Goal: Information Seeking & Learning: Understand process/instructions

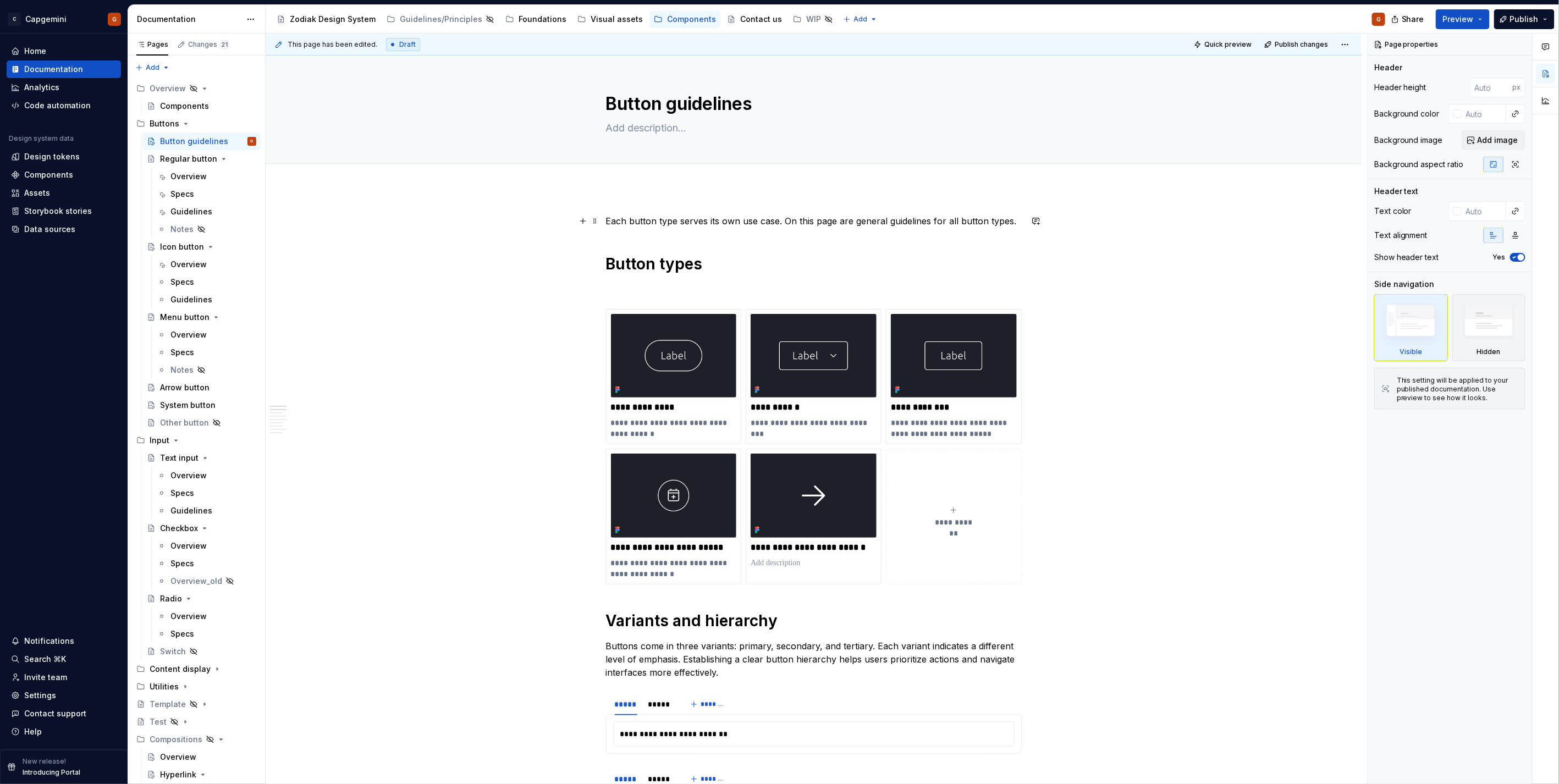
click at [787, 223] on p "Each button type serves its own use case. On this page are general guidelines f…" at bounding box center [813, 220] width 416 height 13
type textarea "*"
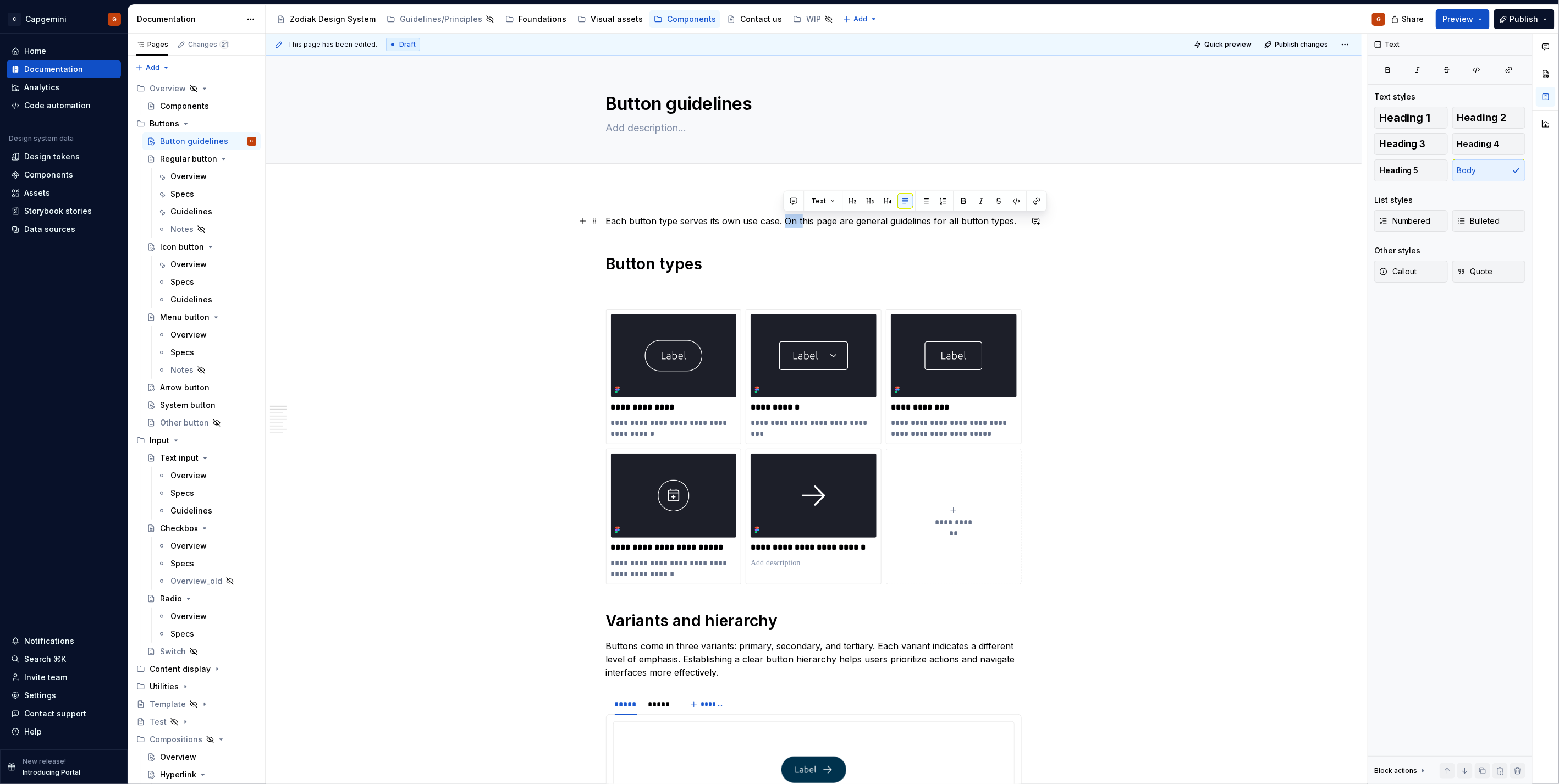
drag, startPoint x: 782, startPoint y: 220, endPoint x: 800, endPoint y: 220, distance: 18.0
click at [800, 220] on p "Each button type serves its own use case. On this page are general guidelines f…" at bounding box center [813, 220] width 416 height 13
click at [831, 222] on p "Each button type serves its own use case. This page are general guidelines for …" at bounding box center [813, 220] width 416 height 13
click at [1457, 20] on span "Preview" at bounding box center [1458, 19] width 31 height 11
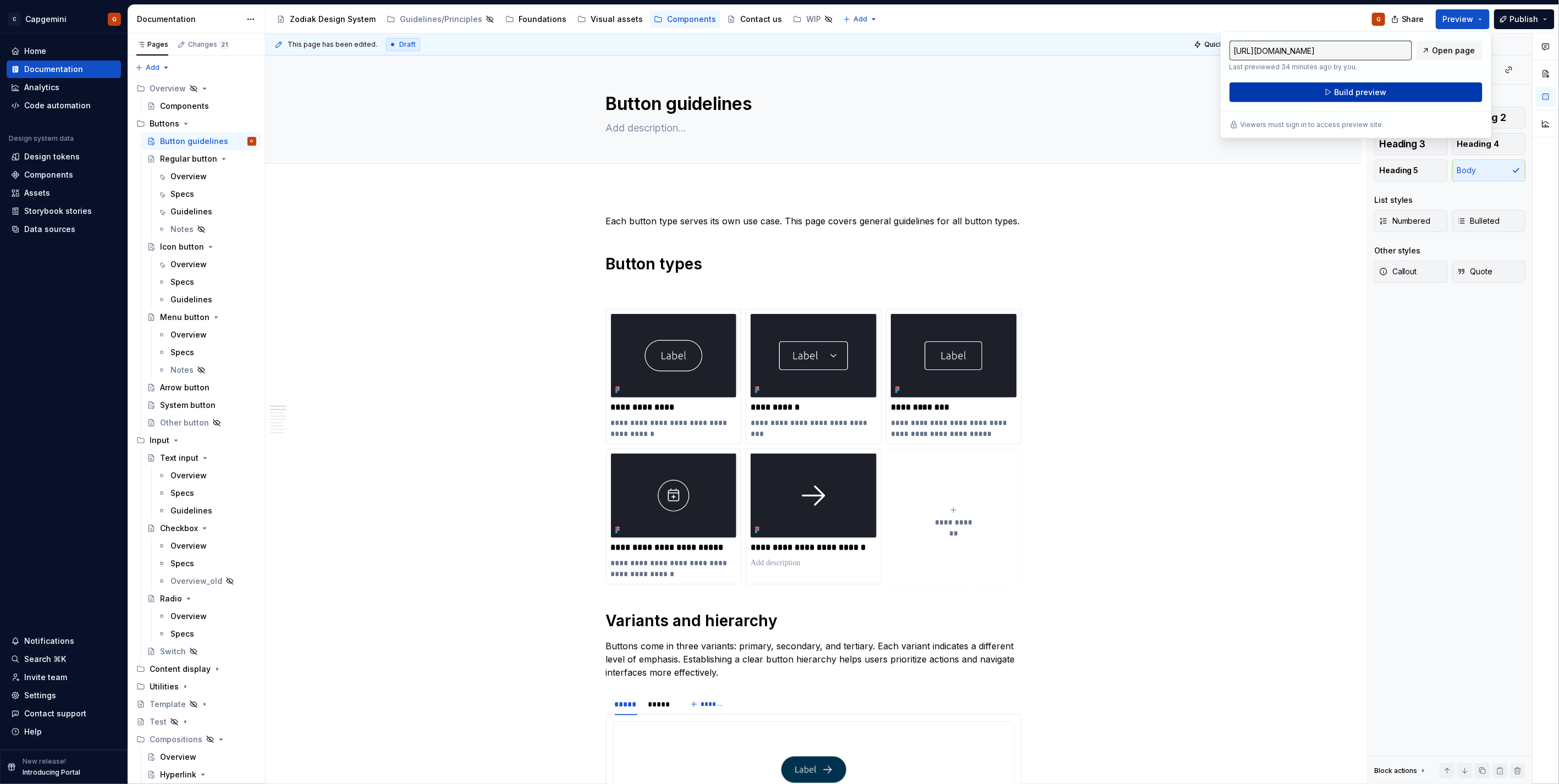
drag, startPoint x: 1457, startPoint y: 20, endPoint x: 1368, endPoint y: 86, distance: 110.8
click at [1368, 87] on span "Build preview" at bounding box center [1360, 92] width 52 height 11
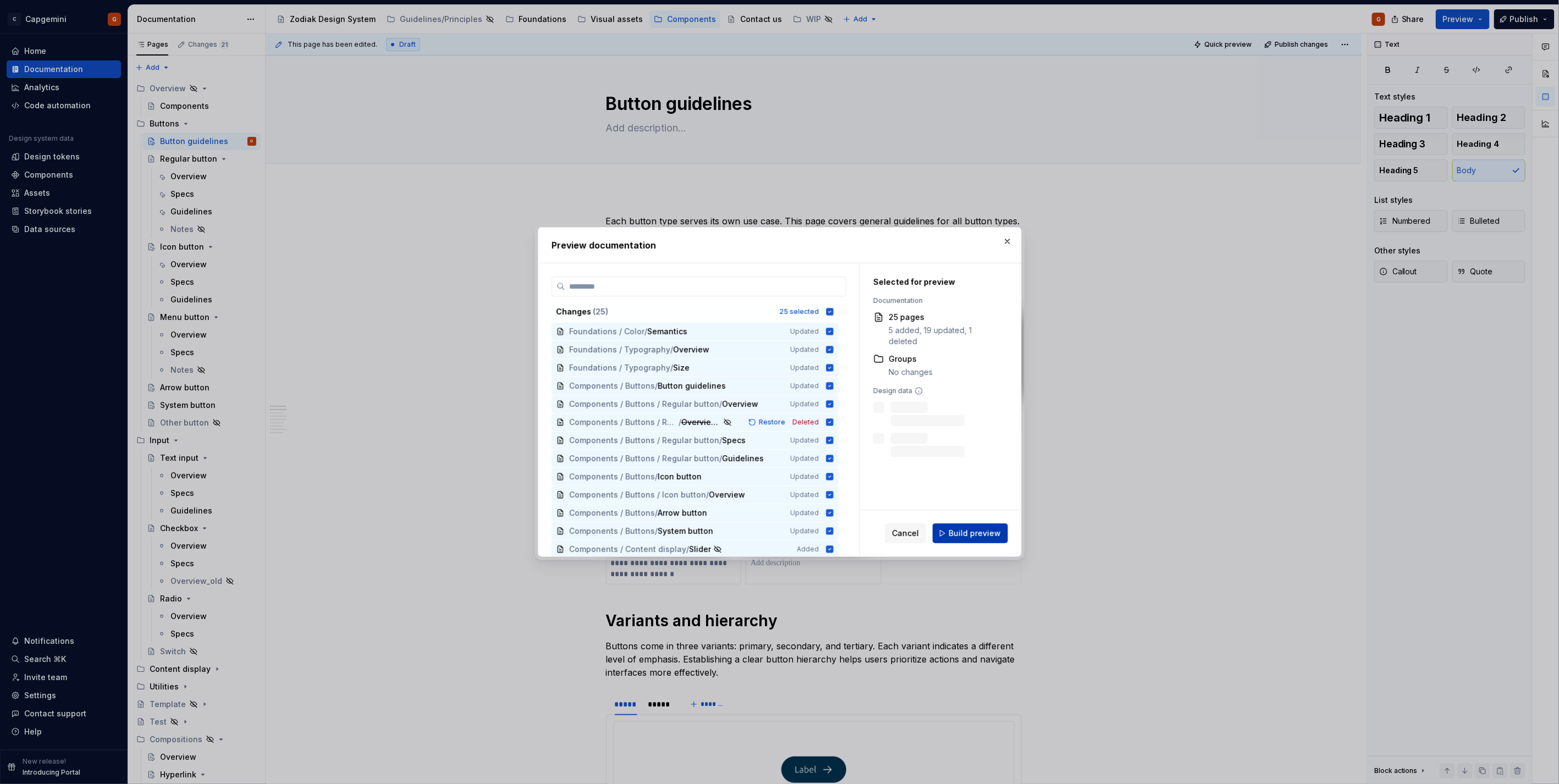
click at [981, 529] on span "Build preview" at bounding box center [974, 533] width 52 height 11
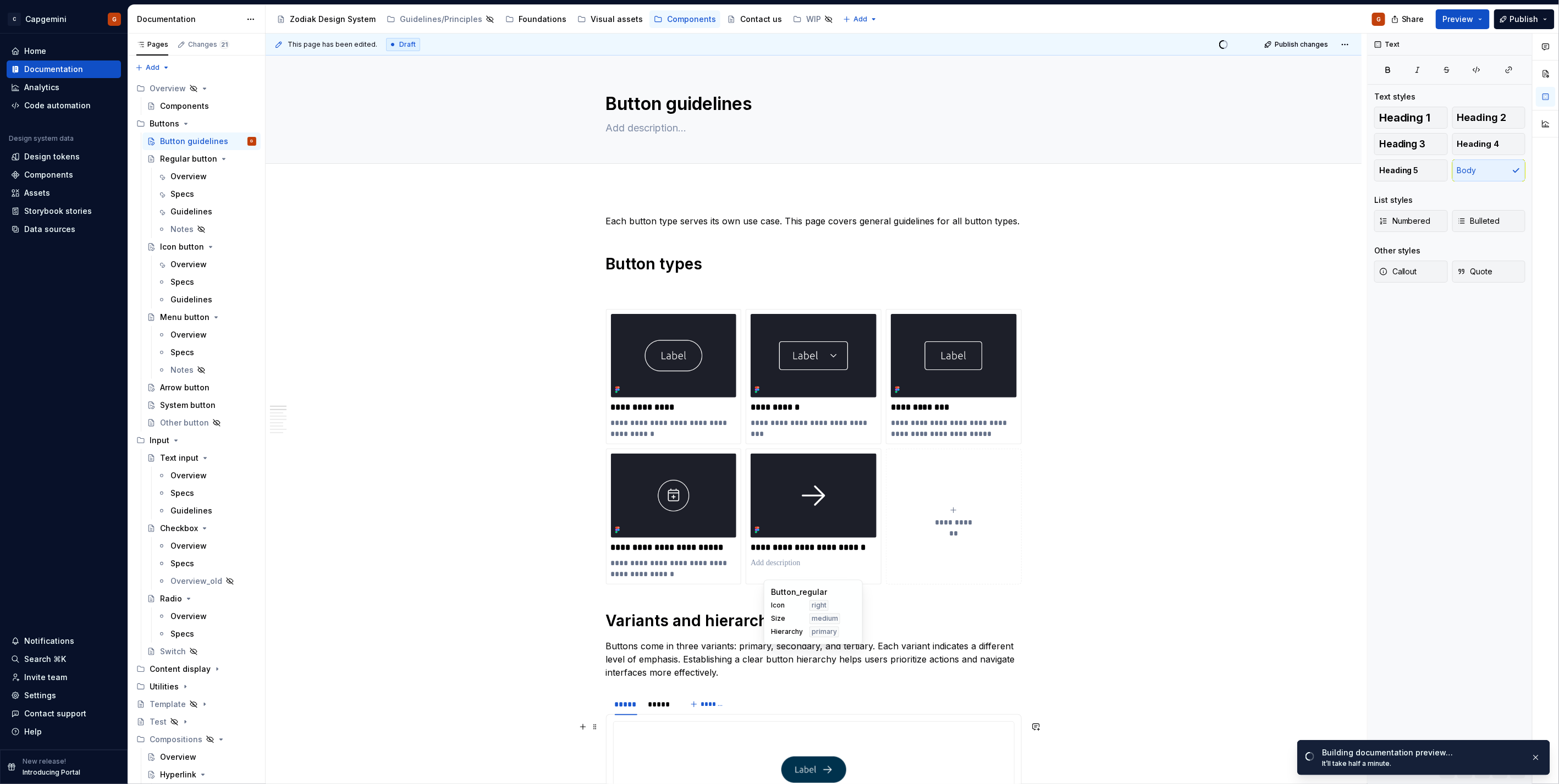
scroll to position [88, 0]
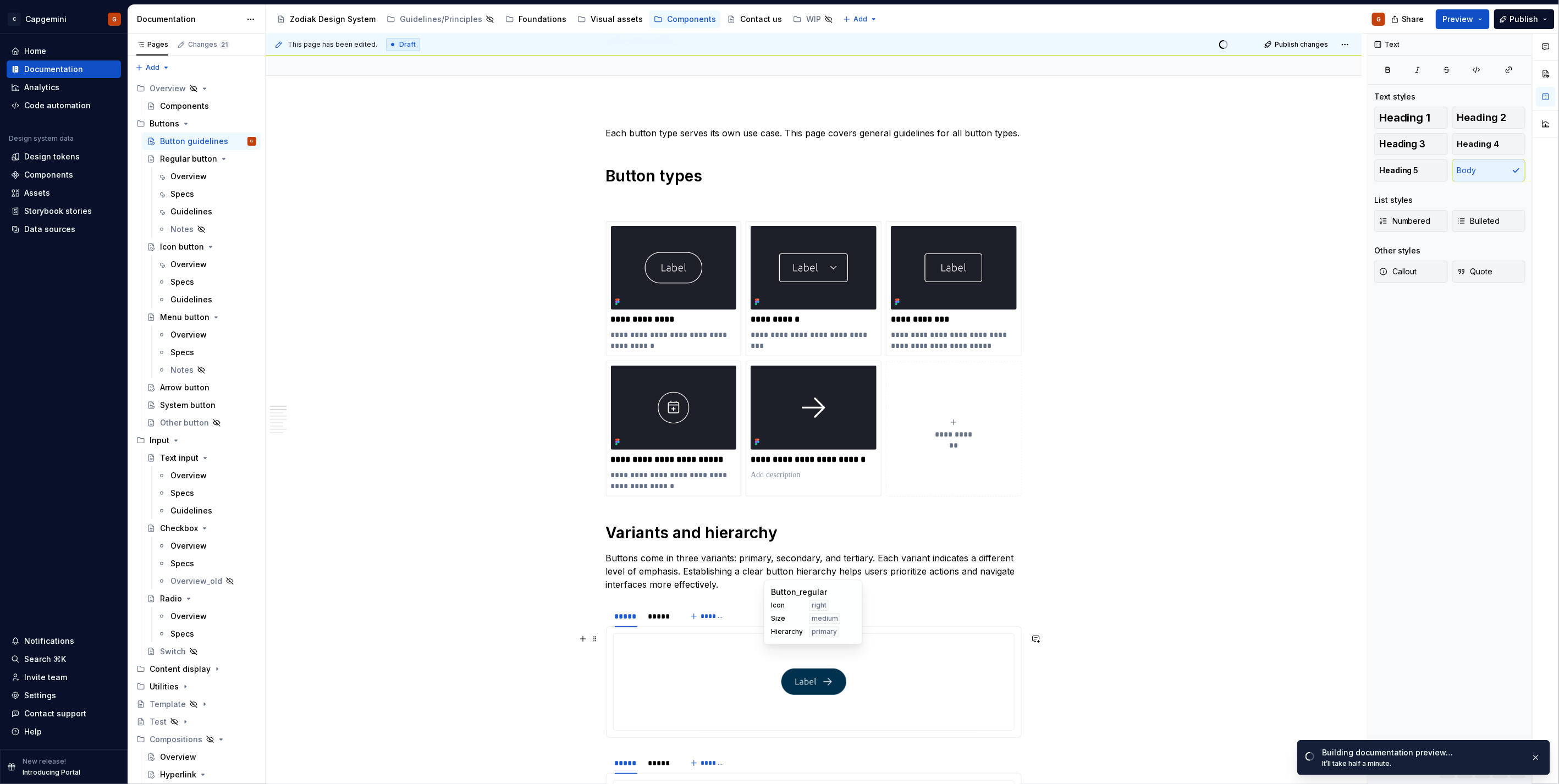
click at [695, 649] on div at bounding box center [814, 681] width 400 height 96
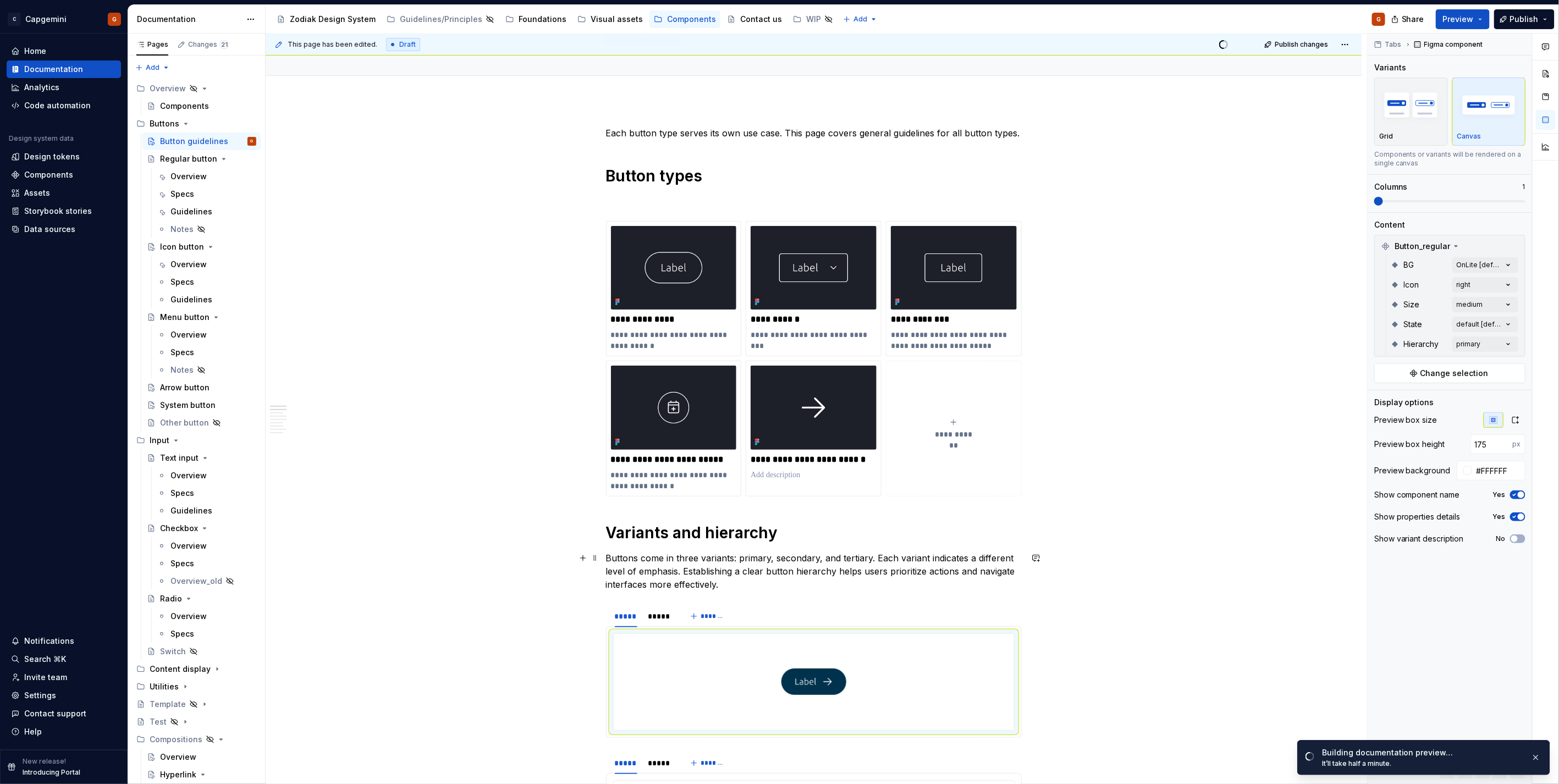
click at [655, 562] on p "Buttons come in three variants: primary, secondary, and tertiary. Each variant …" at bounding box center [813, 571] width 416 height 40
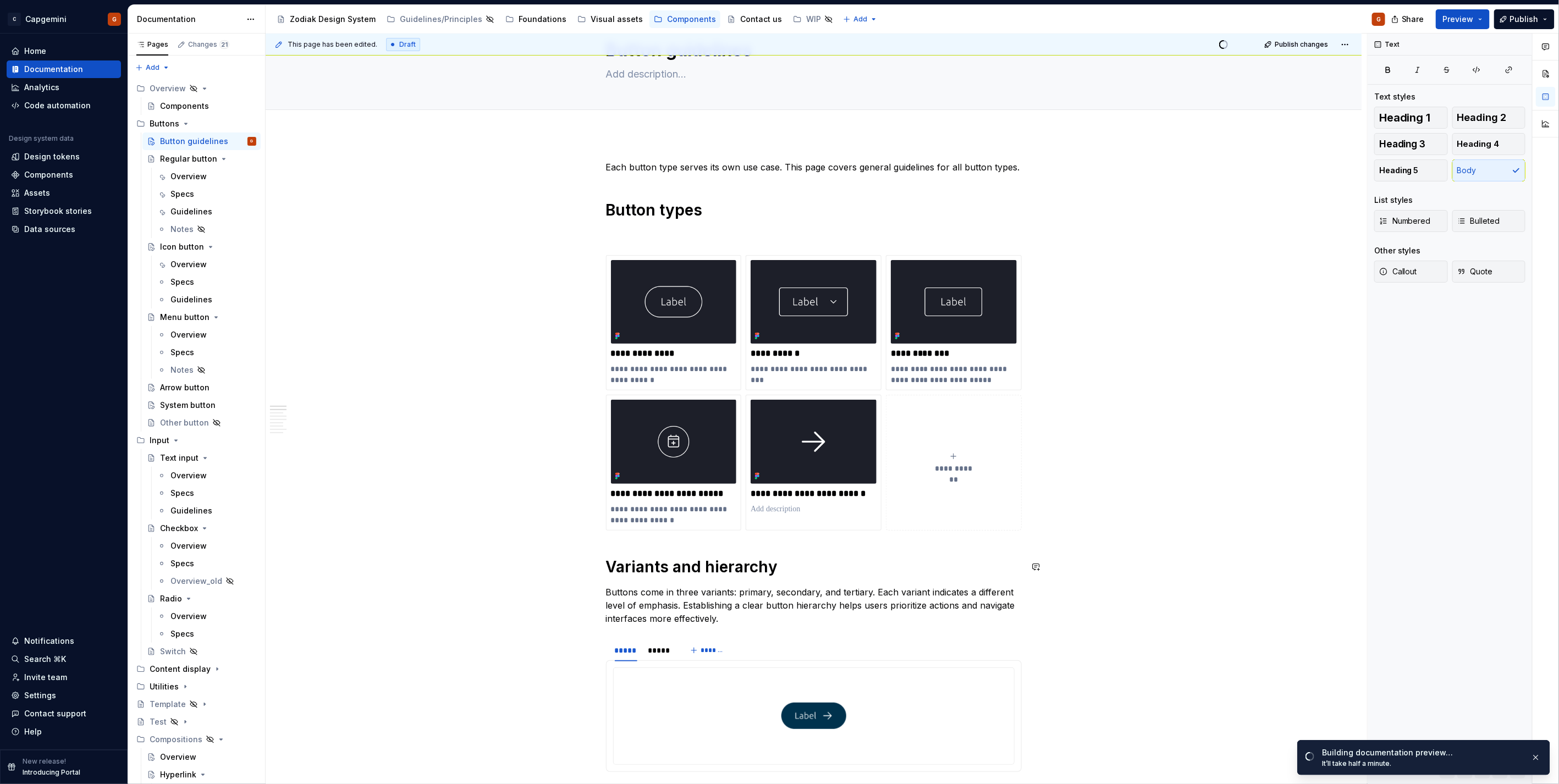
scroll to position [0, 0]
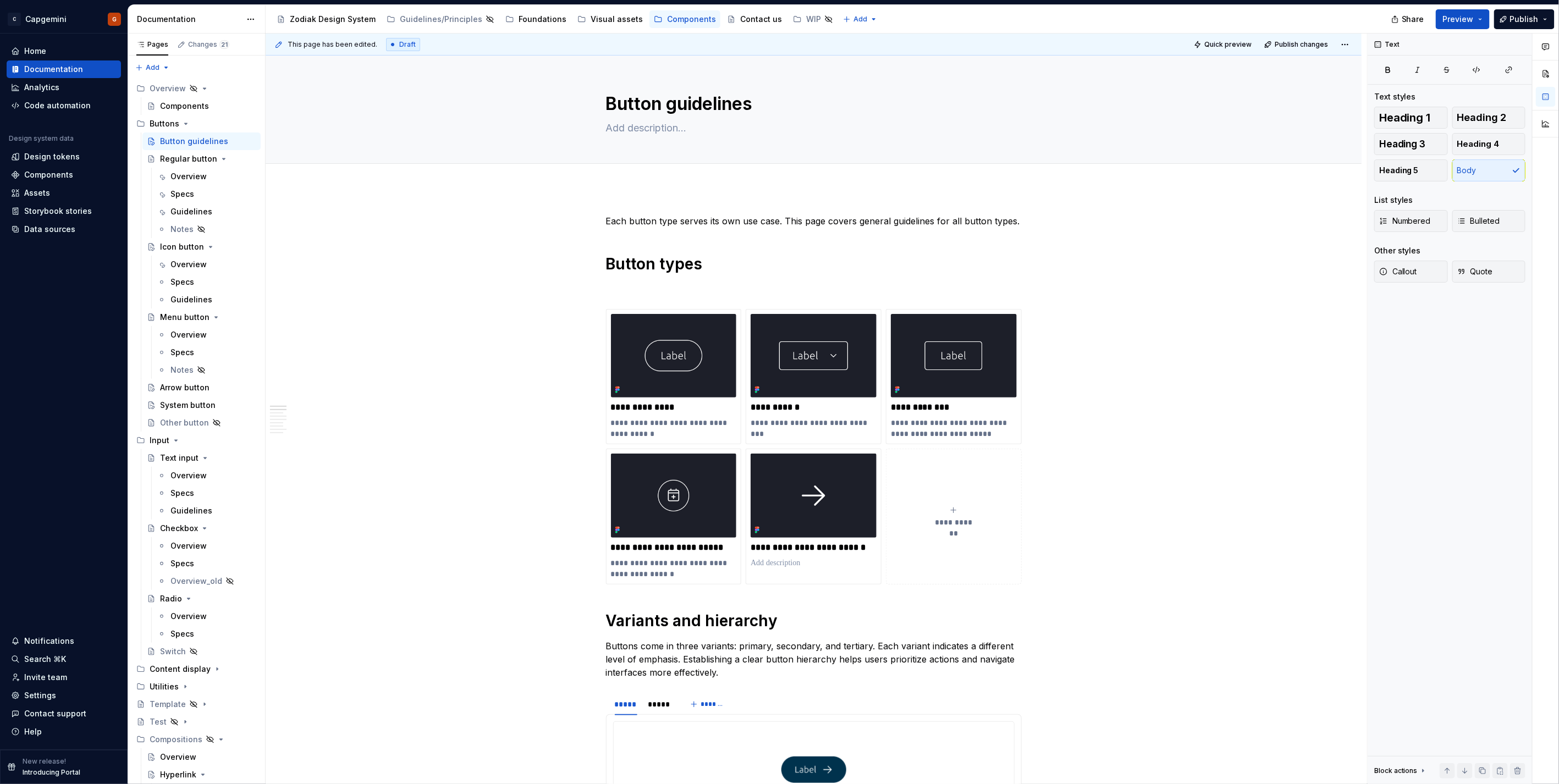
type textarea "*"
